Goal: Check status

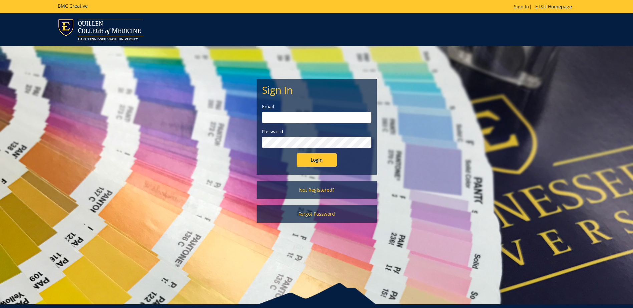
type input "[EMAIL_ADDRESS][DOMAIN_NAME]"
click at [314, 160] on input "Login" at bounding box center [317, 159] width 40 height 13
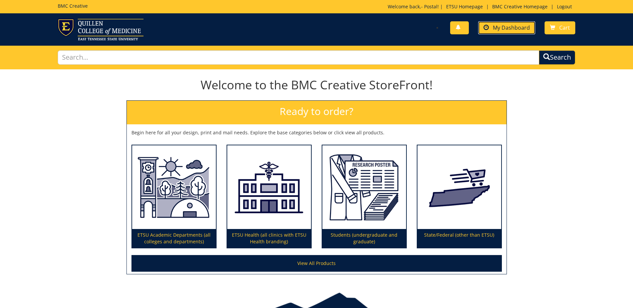
click at [511, 26] on span "My Dashboard" at bounding box center [511, 27] width 37 height 7
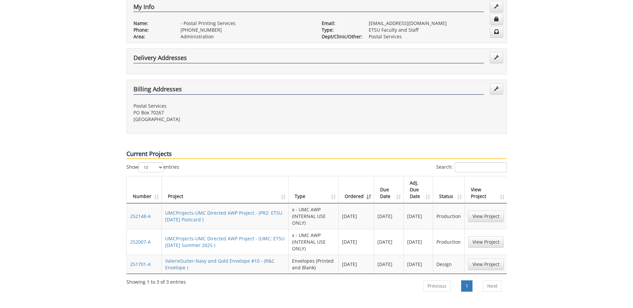
scroll to position [200, 0]
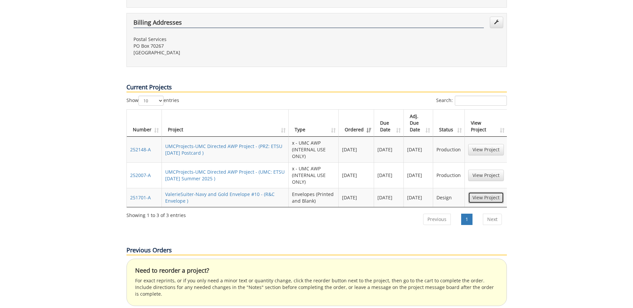
click at [488, 192] on link "View Project" at bounding box center [486, 197] width 36 height 11
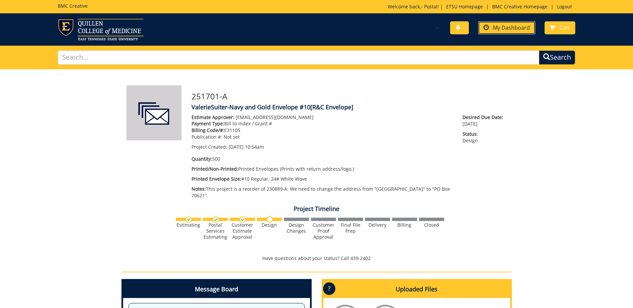
click at [502, 26] on span "My Dashboard" at bounding box center [511, 27] width 37 height 7
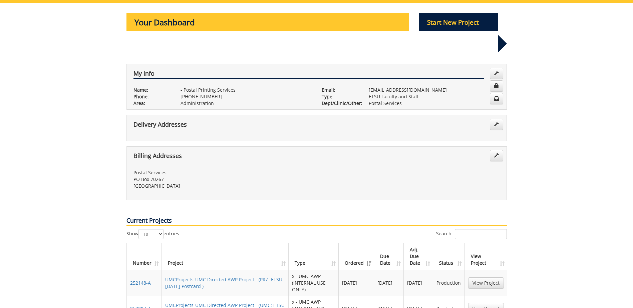
scroll to position [100, 0]
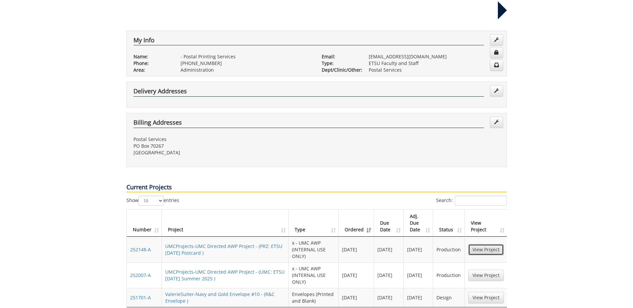
click at [474, 244] on link "View Project" at bounding box center [486, 249] width 36 height 11
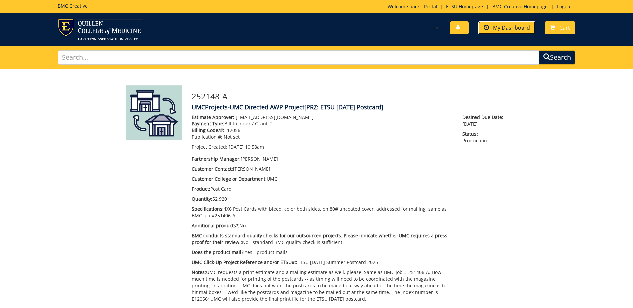
click at [503, 27] on span "My Dashboard" at bounding box center [511, 27] width 37 height 7
